Goal: Task Accomplishment & Management: Complete application form

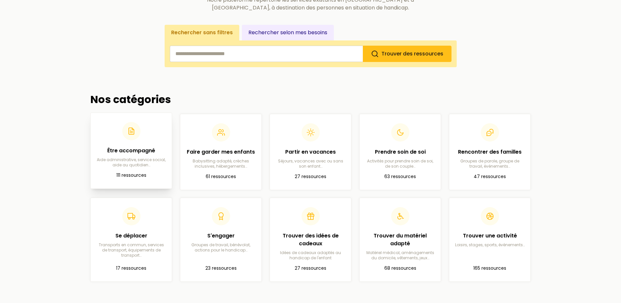
scroll to position [98, 0]
click at [119, 151] on h2 "Être accompagné" at bounding box center [131, 151] width 71 height 8
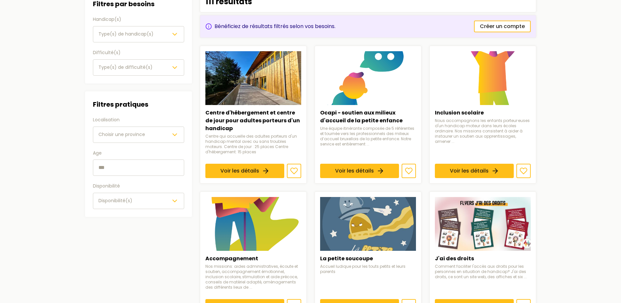
scroll to position [163, 0]
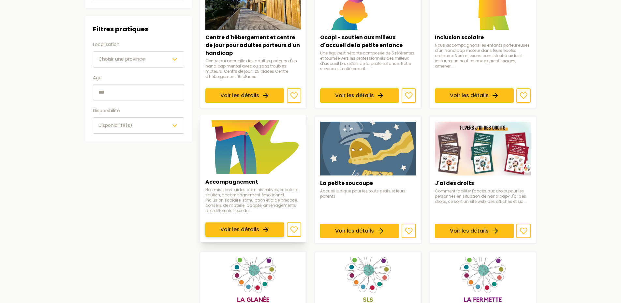
click at [246, 228] on link "Voir les détails" at bounding box center [244, 230] width 79 height 14
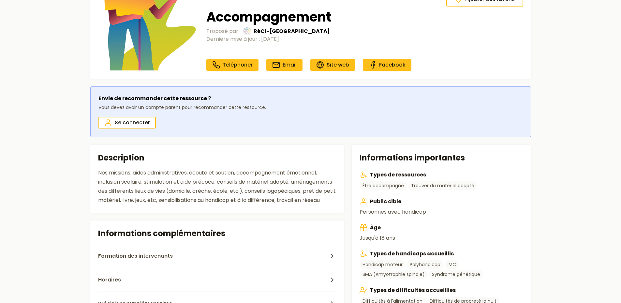
scroll to position [33, 0]
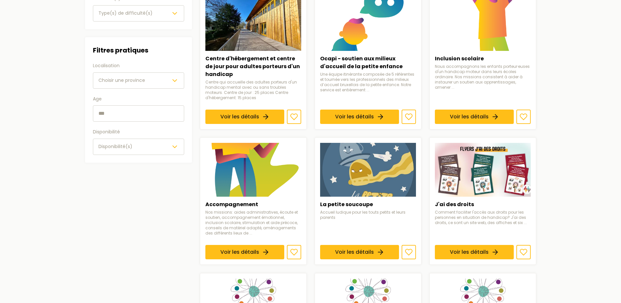
scroll to position [130, 0]
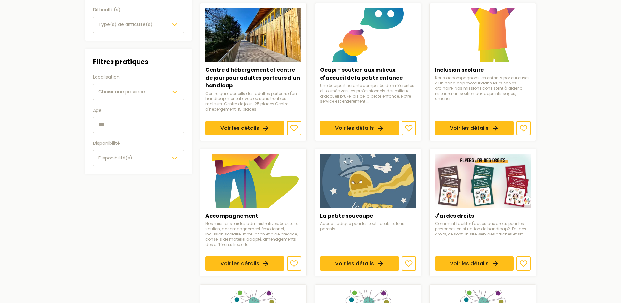
click at [127, 89] on span "Choisir une province" at bounding box center [121, 91] width 47 height 7
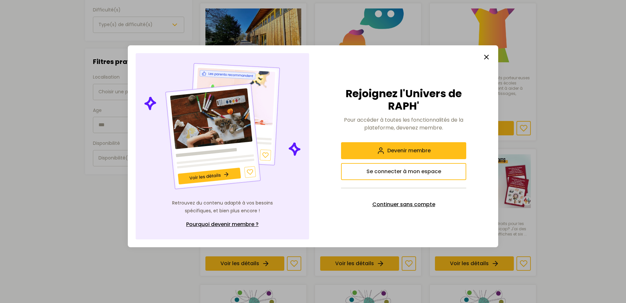
click at [411, 199] on button "Continuer sans compte" at bounding box center [403, 204] width 125 height 17
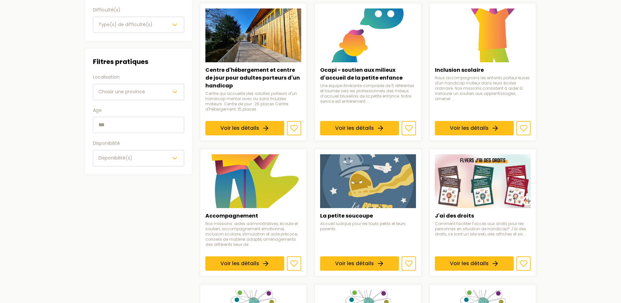
click at [134, 93] on span "Choisir une province" at bounding box center [121, 91] width 47 height 7
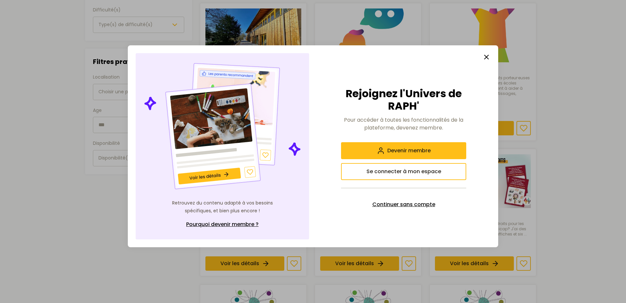
click at [389, 207] on span "Continuer sans compte" at bounding box center [403, 205] width 63 height 8
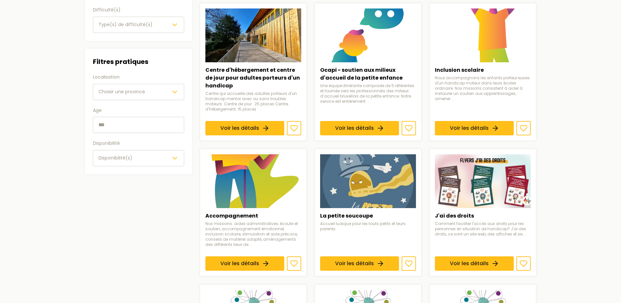
click at [130, 94] on span "Choisir une province" at bounding box center [121, 91] width 47 height 7
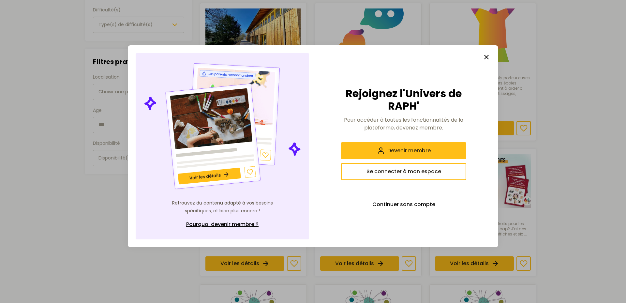
click at [54, 103] on div at bounding box center [313, 151] width 626 height 303
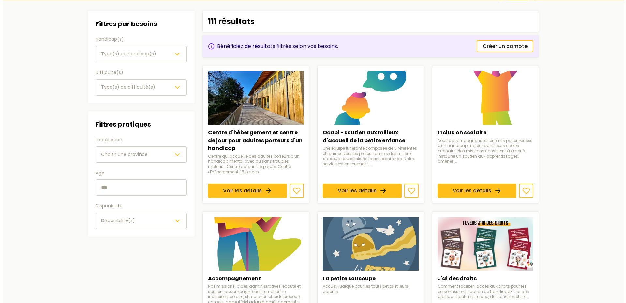
scroll to position [0, 0]
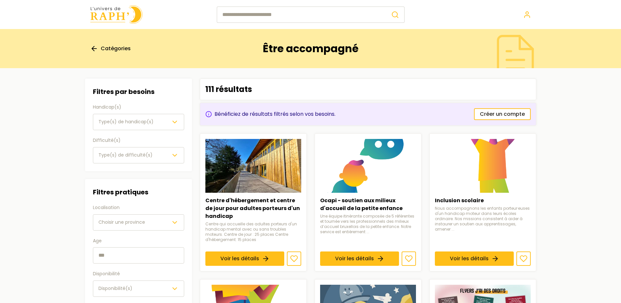
click at [155, 125] on div "Type(s) de handicap(s)" at bounding box center [138, 122] width 80 height 8
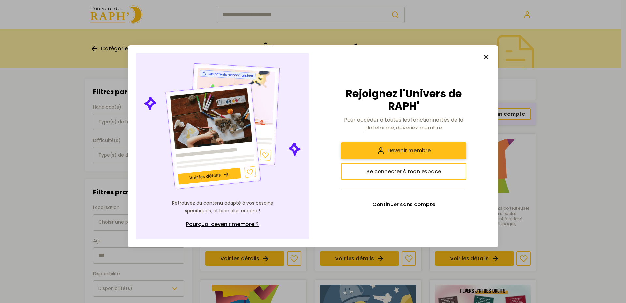
click at [398, 149] on span "Devenir membre" at bounding box center [408, 151] width 43 height 8
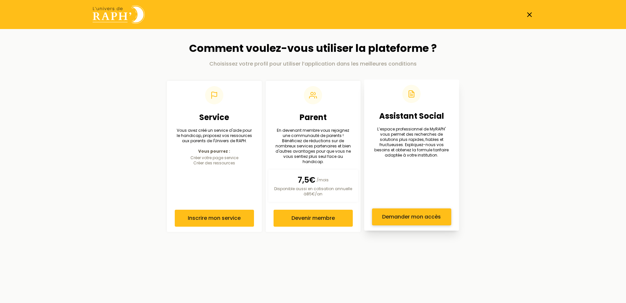
click at [405, 213] on span "Demander mon accès" at bounding box center [412, 217] width 59 height 8
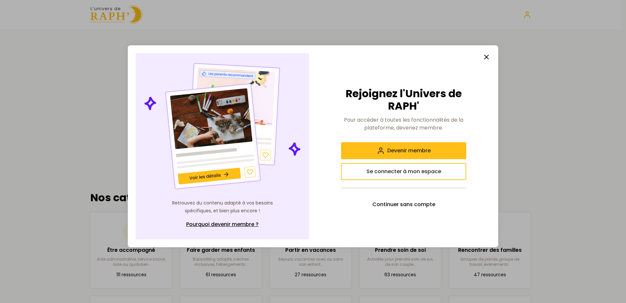
click at [484, 59] on icon "button" at bounding box center [487, 57] width 8 height 8
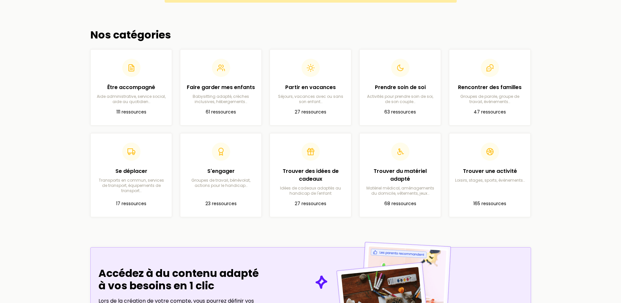
scroll to position [163, 0]
